Goal: Information Seeking & Learning: Find specific fact

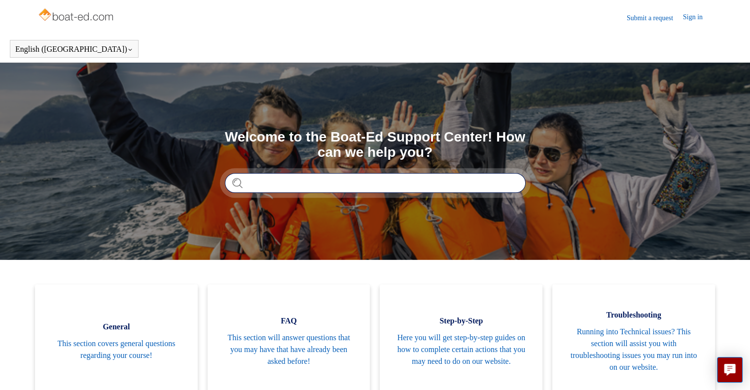
click at [301, 173] on input "Search" at bounding box center [375, 183] width 301 height 20
type input "**********"
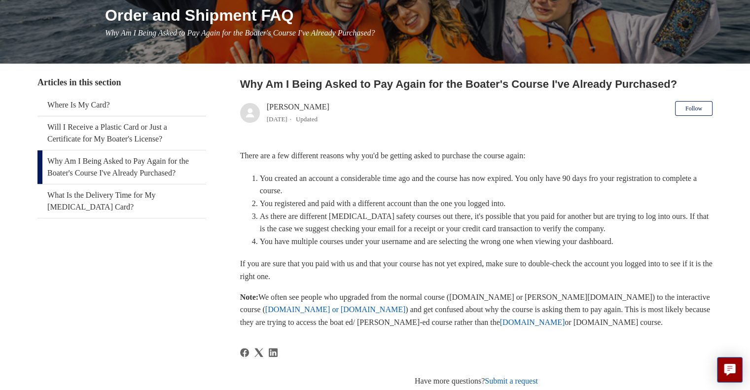
scroll to position [148, 0]
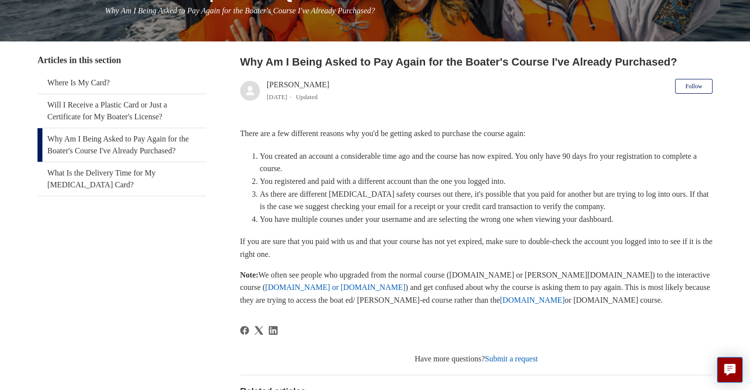
click at [282, 289] on link "ilearntoboat.com or ilearntohunt.com" at bounding box center [335, 287] width 140 height 8
